Goal: Information Seeking & Learning: Learn about a topic

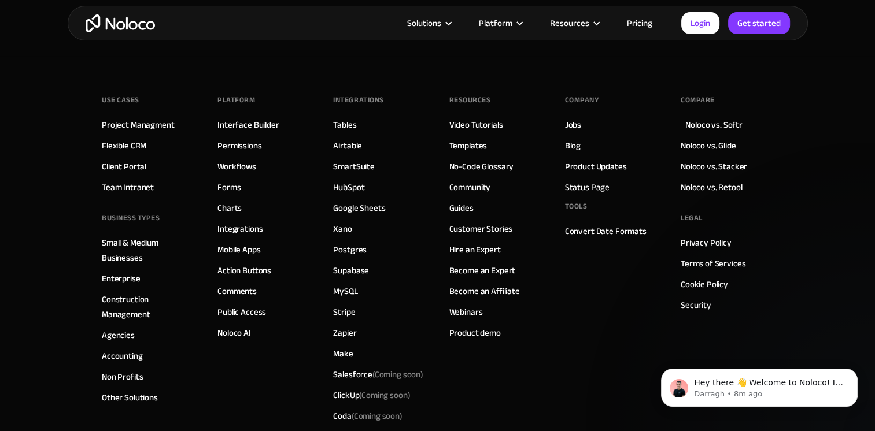
scroll to position [3296, 0]
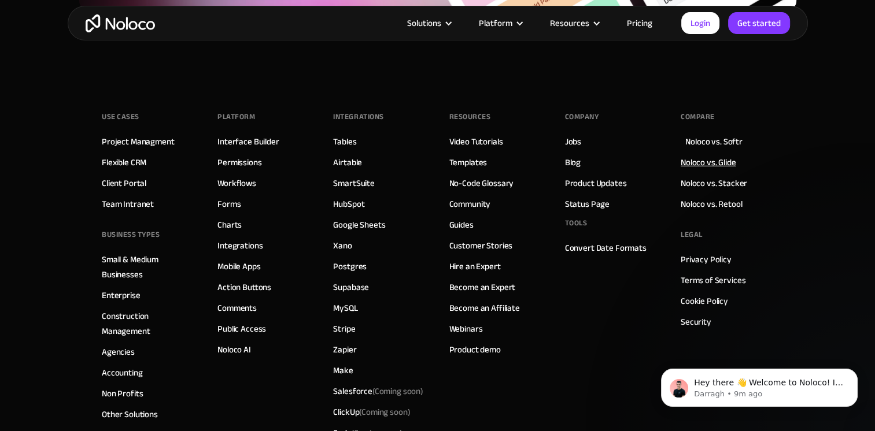
click at [710, 158] on link "Noloco vs. Glide" at bounding box center [709, 162] width 56 height 15
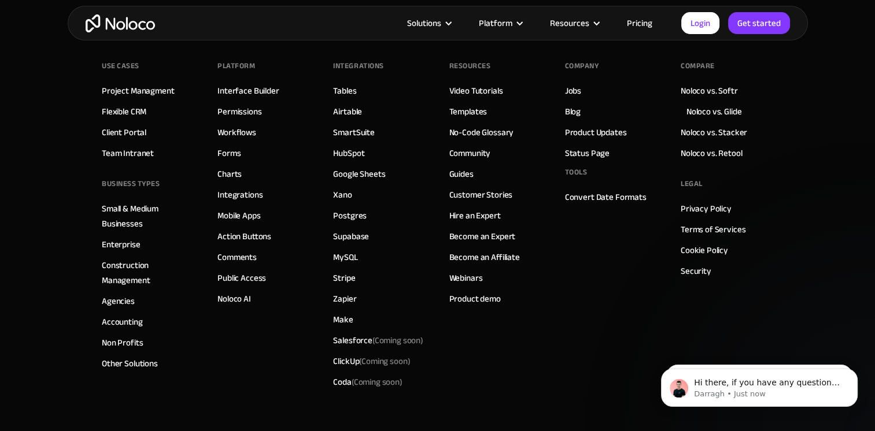
scroll to position [3238, 0]
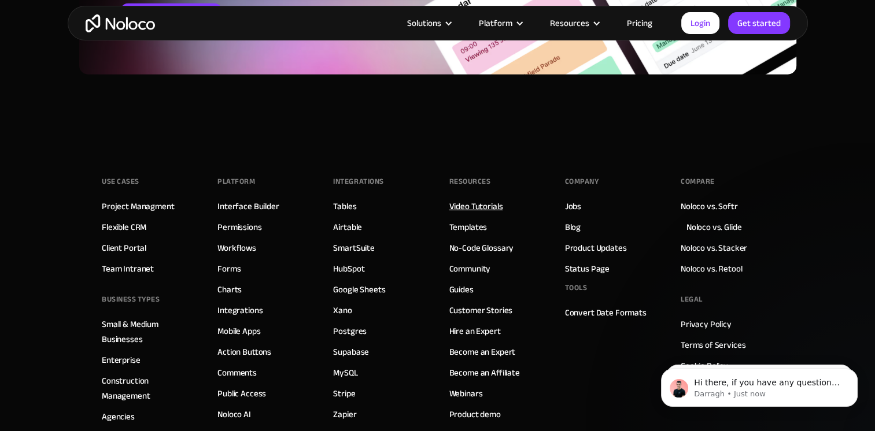
click at [488, 207] on link "Video Tutorials" at bounding box center [476, 206] width 54 height 15
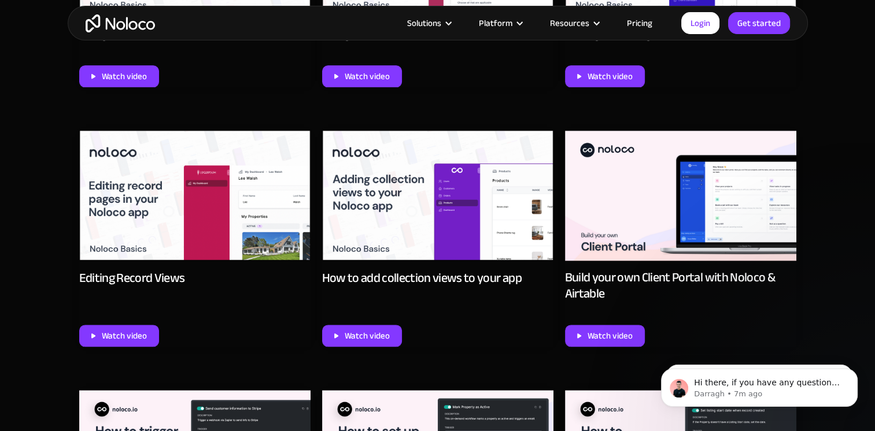
scroll to position [1330, 0]
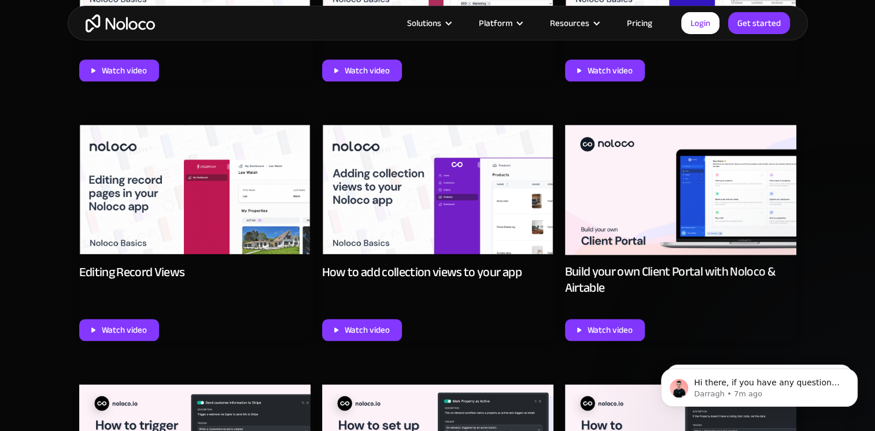
click at [666, 226] on img at bounding box center [680, 190] width 231 height 130
